Goal: Check status: Check status

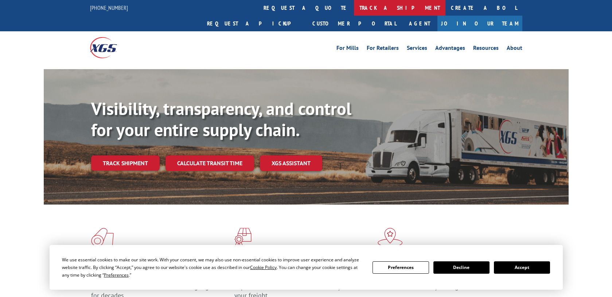
click at [354, 5] on link "track a shipment" at bounding box center [399, 8] width 91 height 16
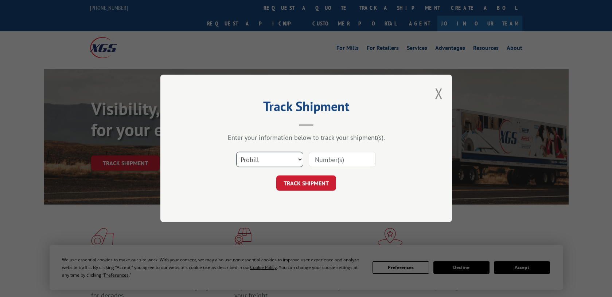
click at [295, 162] on select "Select category... Probill BOL PO" at bounding box center [269, 159] width 67 height 15
select select "bol"
click at [236, 152] on select "Select category... Probill BOL PO" at bounding box center [269, 159] width 67 height 15
click at [340, 156] on input at bounding box center [342, 159] width 67 height 15
paste input "2870308"
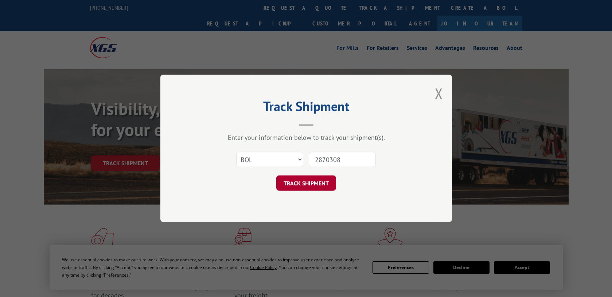
type input "2870308"
click at [317, 180] on button "TRACK SHIPMENT" at bounding box center [306, 183] width 60 height 15
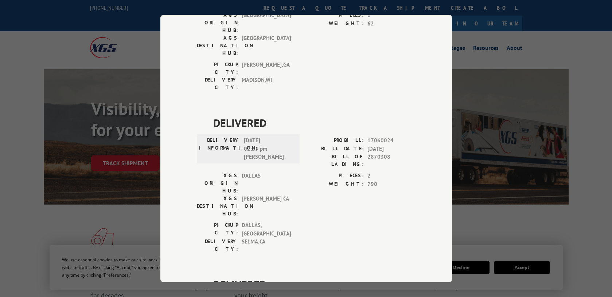
scroll to position [179, 0]
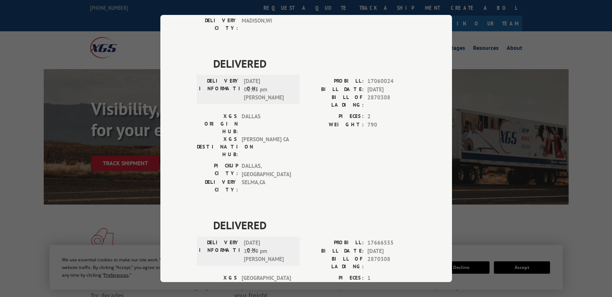
drag, startPoint x: 275, startPoint y: 227, endPoint x: 204, endPoint y: 228, distance: 70.3
drag, startPoint x: 289, startPoint y: 222, endPoint x: 193, endPoint y: 197, distance: 99.1
click at [193, 197] on div "Track Shipment DELIVERED DELIVERY INFORMATION: PROBILL: 9298475 BILL DATE: [DAT…" at bounding box center [305, 148] width 291 height 267
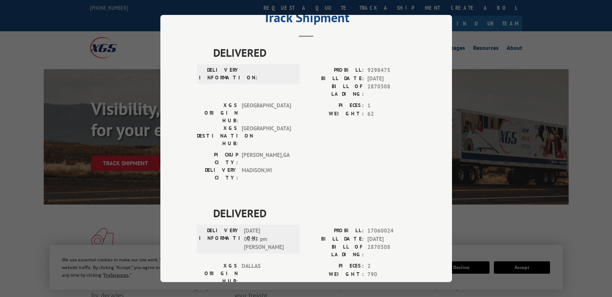
scroll to position [0, 0]
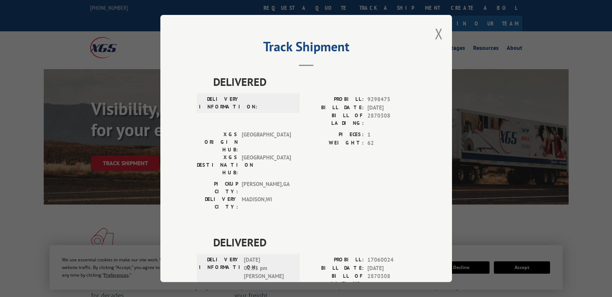
click at [431, 34] on div "Track Shipment DELIVERED DELIVERY INFORMATION: PROBILL: 9298475 BILL DATE: [DAT…" at bounding box center [305, 148] width 291 height 267
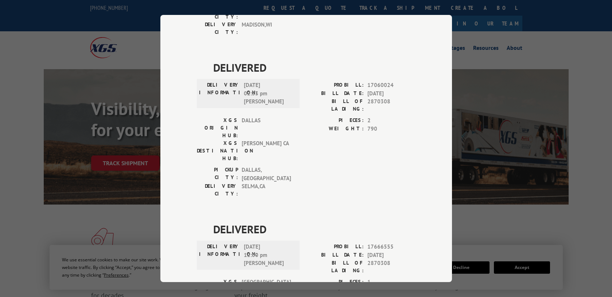
scroll to position [179, 0]
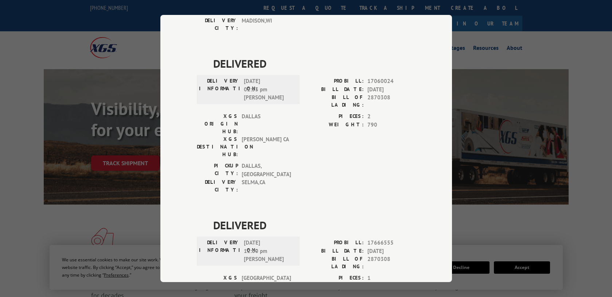
click at [55, 231] on div "Track Shipment DELIVERED DELIVERY INFORMATION: PROBILL: 9298475 BILL DATE: [DAT…" at bounding box center [306, 148] width 612 height 297
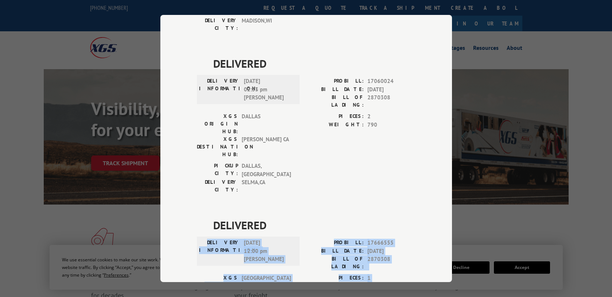
drag, startPoint x: 293, startPoint y: 223, endPoint x: 207, endPoint y: 158, distance: 107.3
click at [207, 217] on div "DELIVERED DELIVERY INFORMATION: [DATE] 12:00 pm [PERSON_NAME]: 17666555 BILL DA…" at bounding box center [306, 288] width 219 height 143
click at [339, 274] on label "PIECES:" at bounding box center [335, 278] width 58 height 8
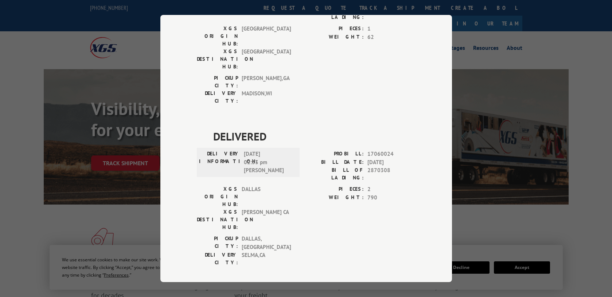
scroll to position [142, 0]
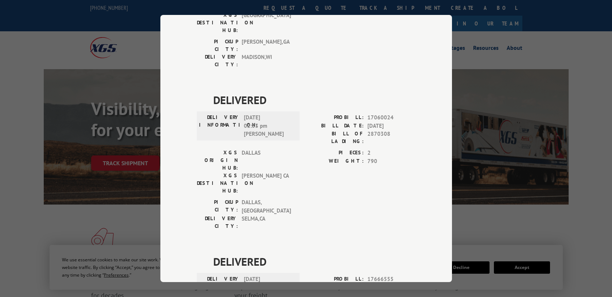
click at [36, 197] on div "Track Shipment DELIVERED DELIVERY INFORMATION: PROBILL: 9298475 BILL DATE: [DAT…" at bounding box center [306, 148] width 612 height 297
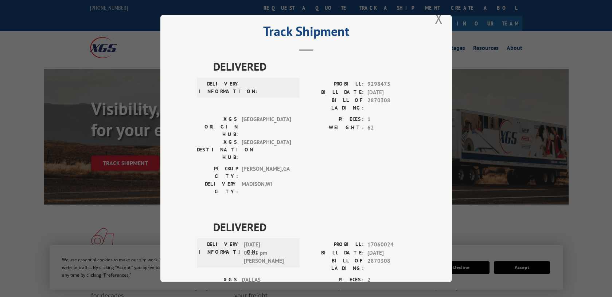
scroll to position [0, 0]
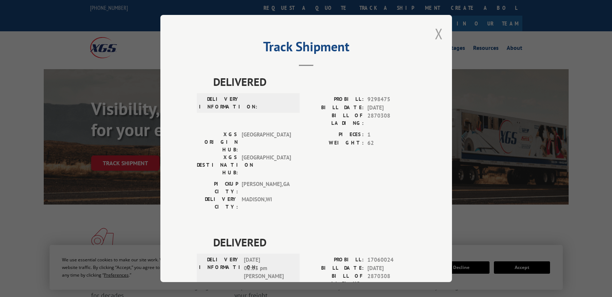
click at [435, 36] on button "Close modal" at bounding box center [439, 33] width 8 height 19
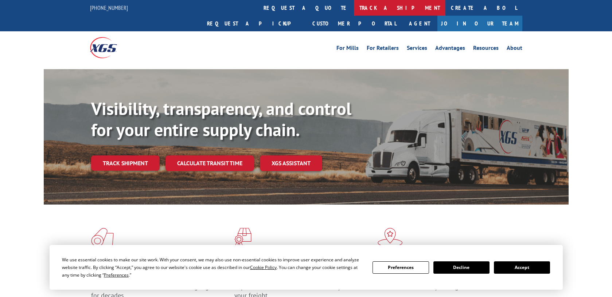
click at [354, 7] on link "track a shipment" at bounding box center [399, 8] width 91 height 16
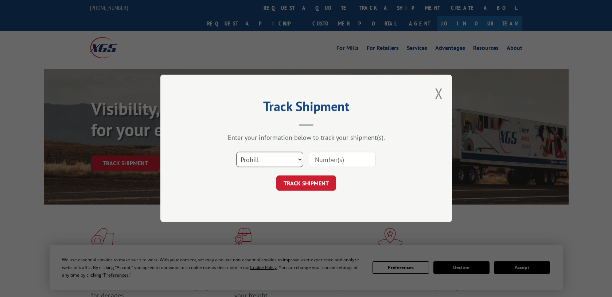
click at [267, 160] on select "Select category... Probill BOL PO" at bounding box center [269, 159] width 67 height 15
select select "bol"
click at [236, 152] on select "Select category... Probill BOL PO" at bounding box center [269, 159] width 67 height 15
click at [336, 162] on input at bounding box center [342, 159] width 67 height 15
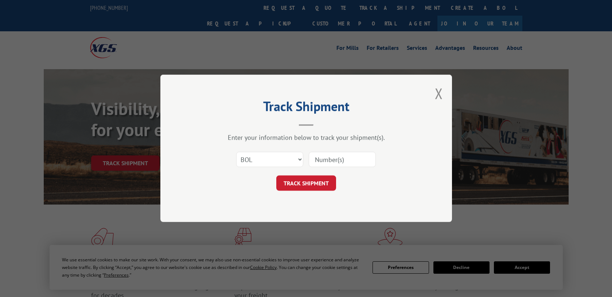
paste input "2870308"
type input "2870308"
click button "TRACK SHIPMENT" at bounding box center [306, 183] width 60 height 15
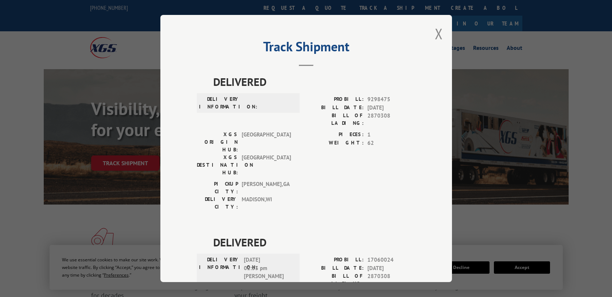
click at [425, 38] on div "Track Shipment DELIVERED DELIVERY INFORMATION: PROBILL: 9298475 BILL DATE: [DAT…" at bounding box center [305, 148] width 291 height 267
click at [439, 37] on button "Close modal" at bounding box center [439, 33] width 8 height 19
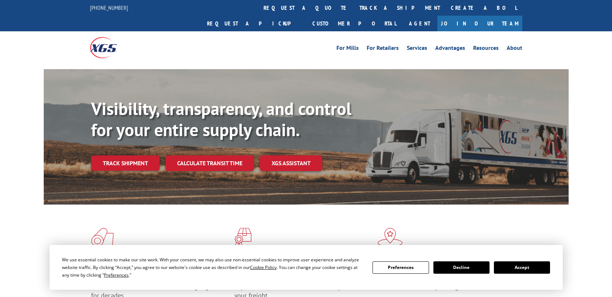
click at [510, 264] on button "Accept" at bounding box center [522, 268] width 56 height 12
